Goal: Navigation & Orientation: Find specific page/section

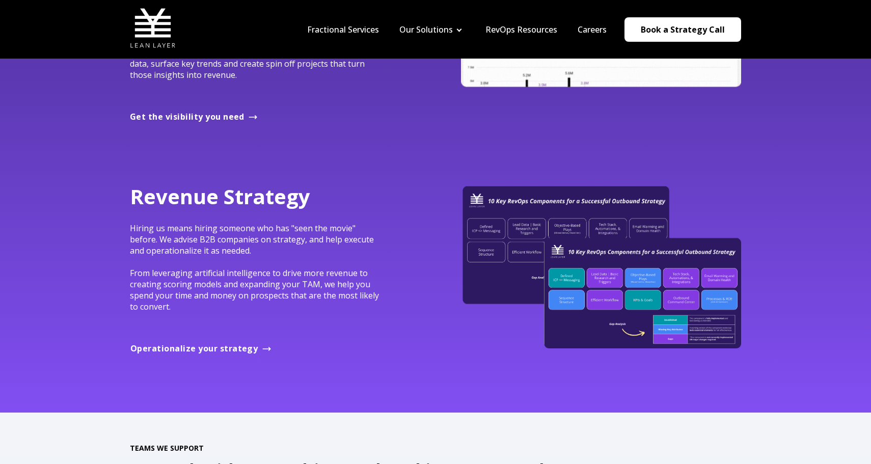
scroll to position [1021, 0]
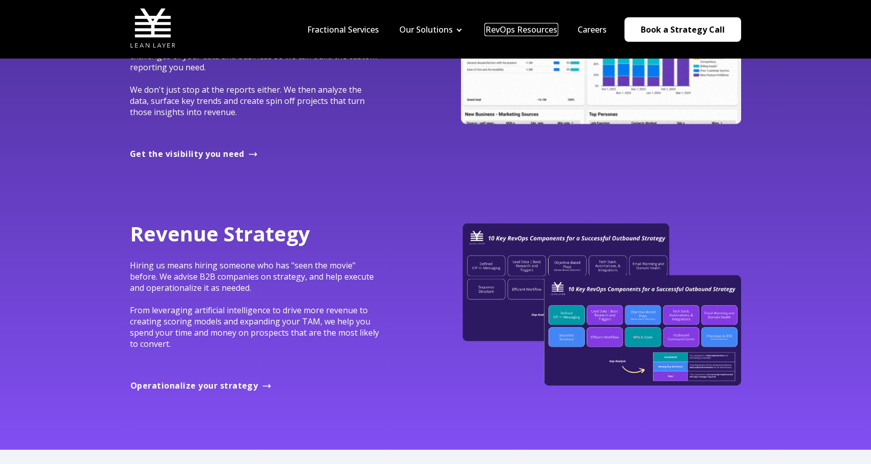
click at [507, 25] on link "RevOps Resources" at bounding box center [521, 29] width 72 height 11
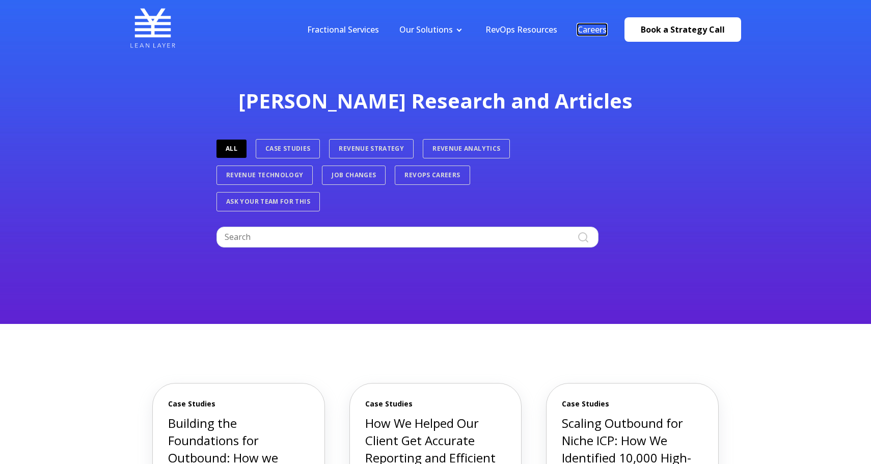
click at [599, 28] on link "Careers" at bounding box center [592, 29] width 29 height 11
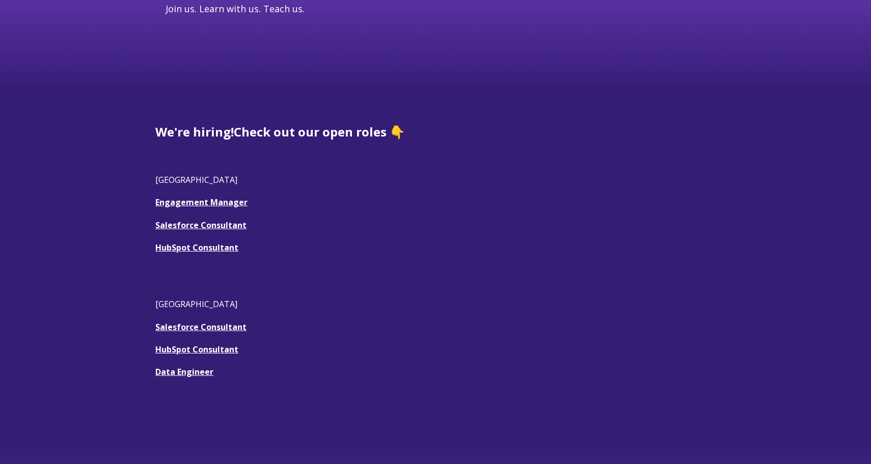
scroll to position [205, 0]
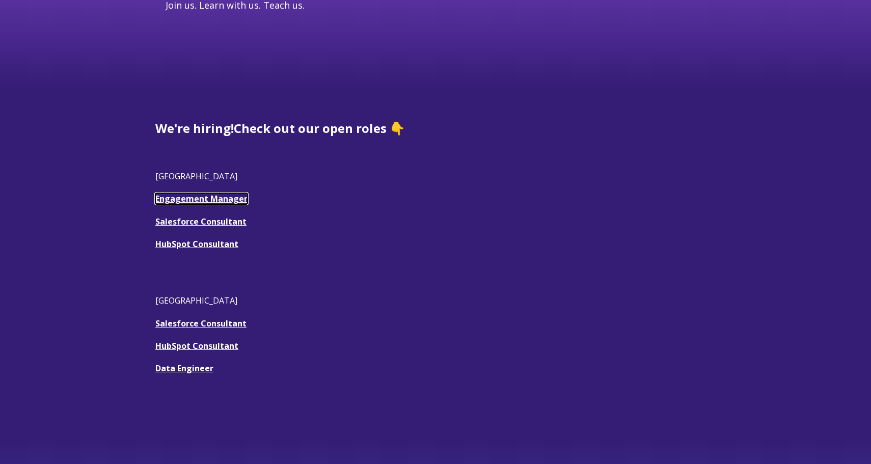
click at [229, 200] on link "Engagement Manager" at bounding box center [201, 198] width 92 height 11
